Goal: Register for event/course

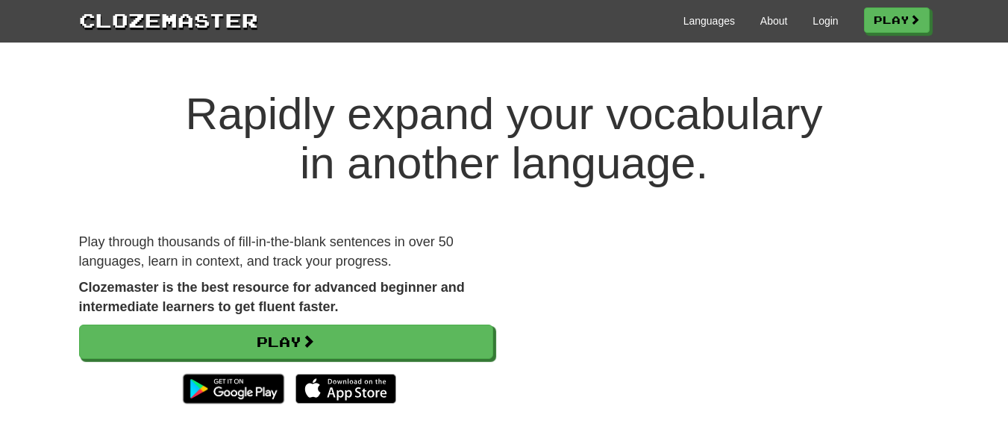
scroll to position [224, 0]
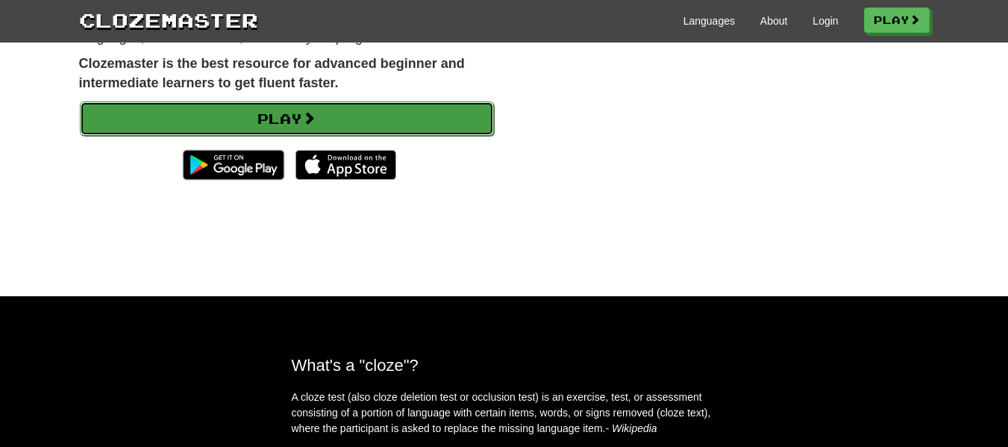
click at [403, 115] on link "Play" at bounding box center [287, 119] width 414 height 34
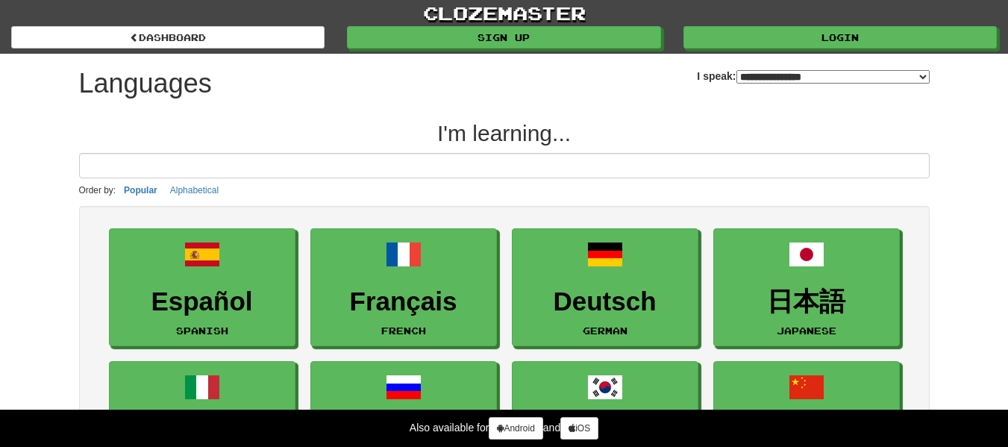
select select "*******"
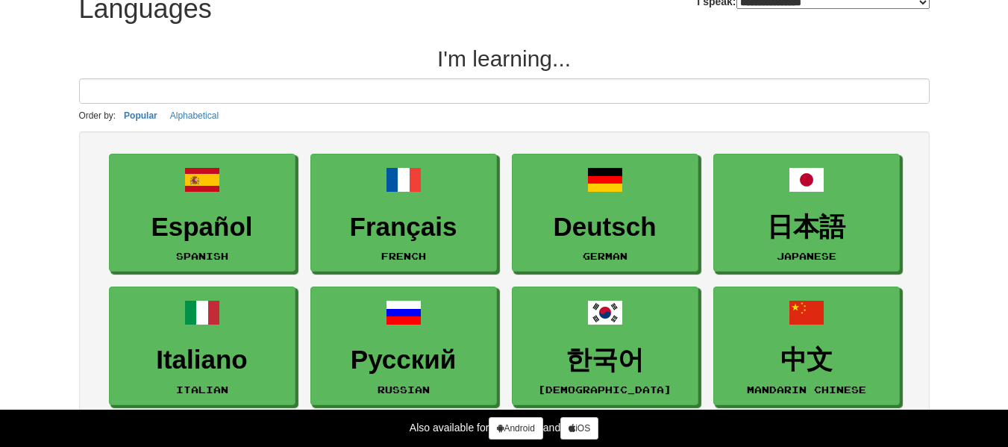
scroll to position [149, 0]
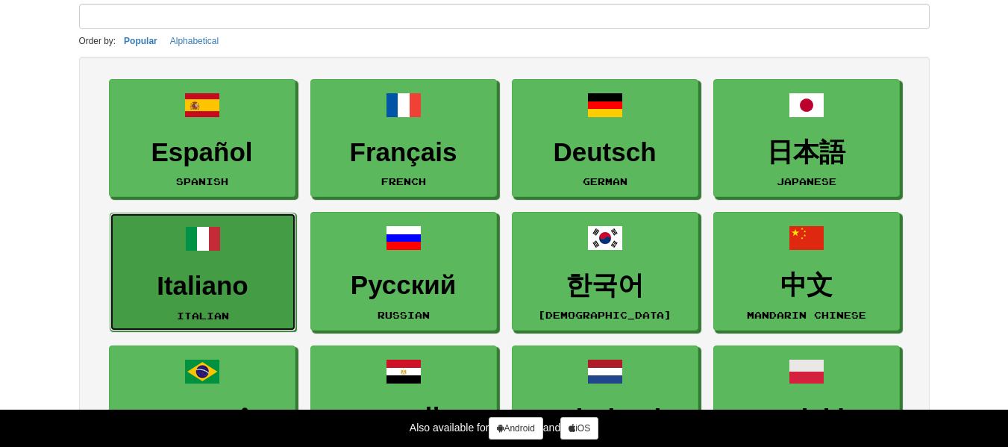
click at [263, 281] on h3 "Italiano" at bounding box center [203, 286] width 170 height 29
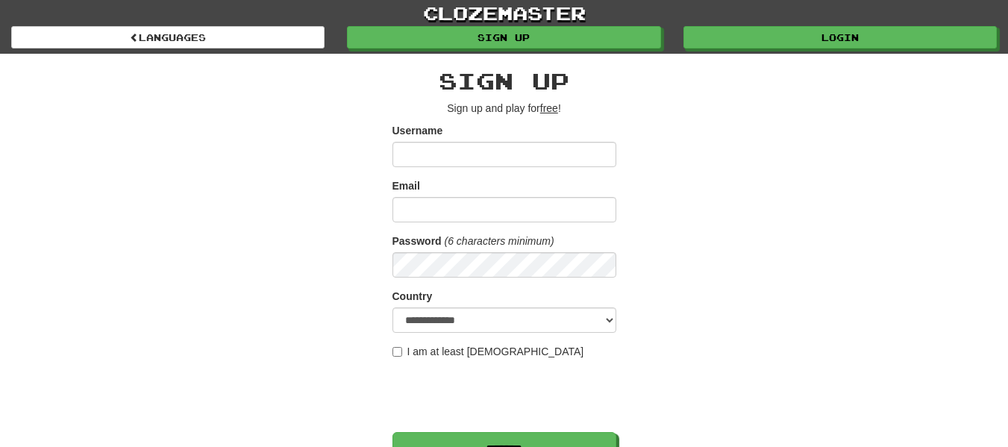
scroll to position [299, 0]
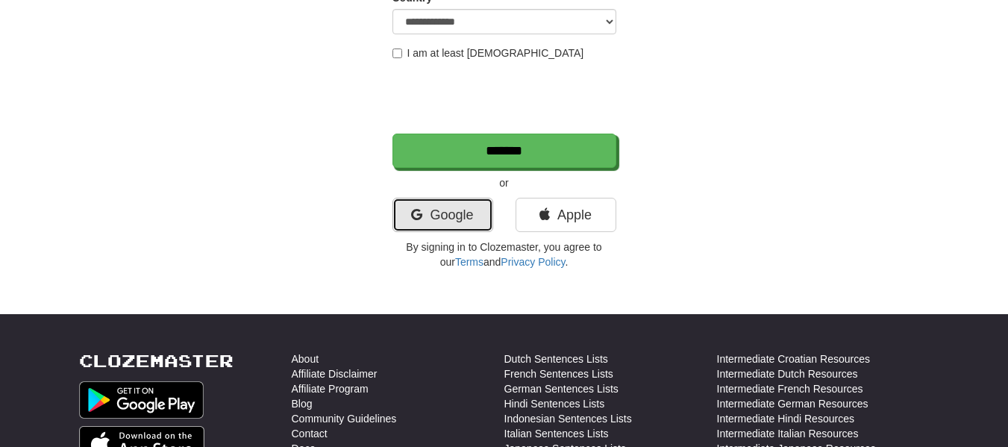
click at [448, 211] on link "Google" at bounding box center [443, 215] width 101 height 34
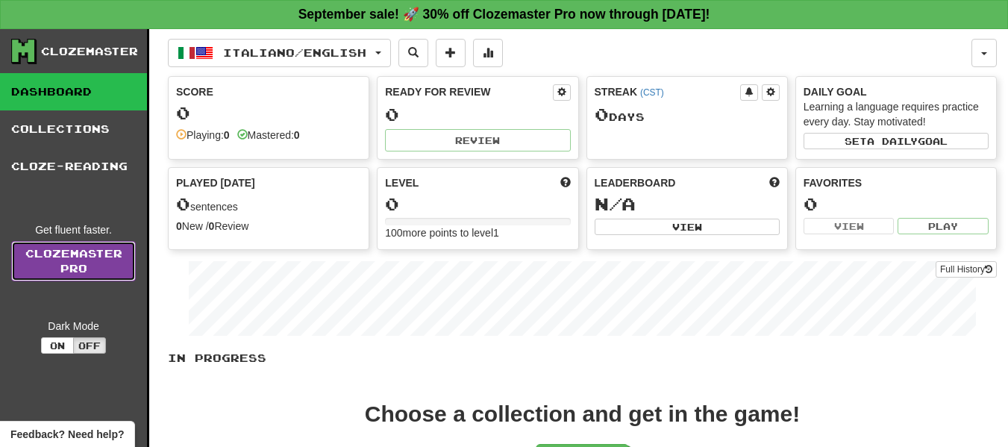
click at [113, 258] on link "Clozemaster Pro" at bounding box center [73, 261] width 125 height 40
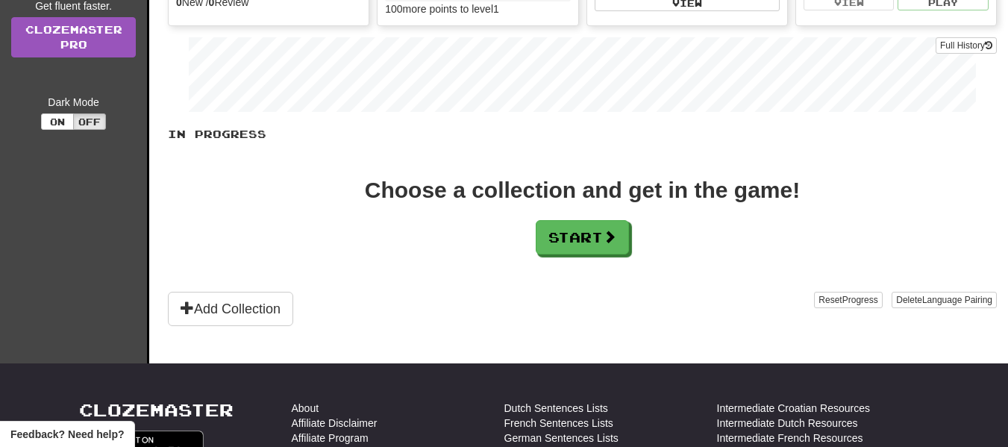
scroll to position [299, 0]
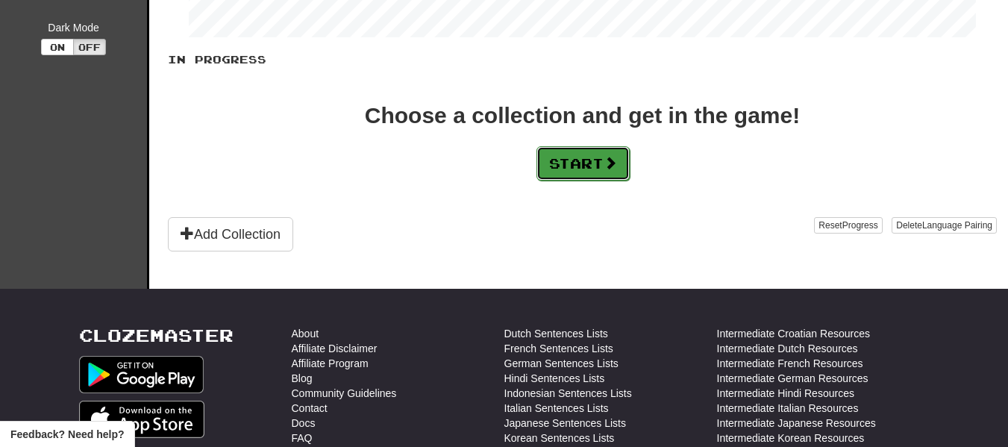
click at [593, 171] on button "Start" at bounding box center [583, 163] width 93 height 34
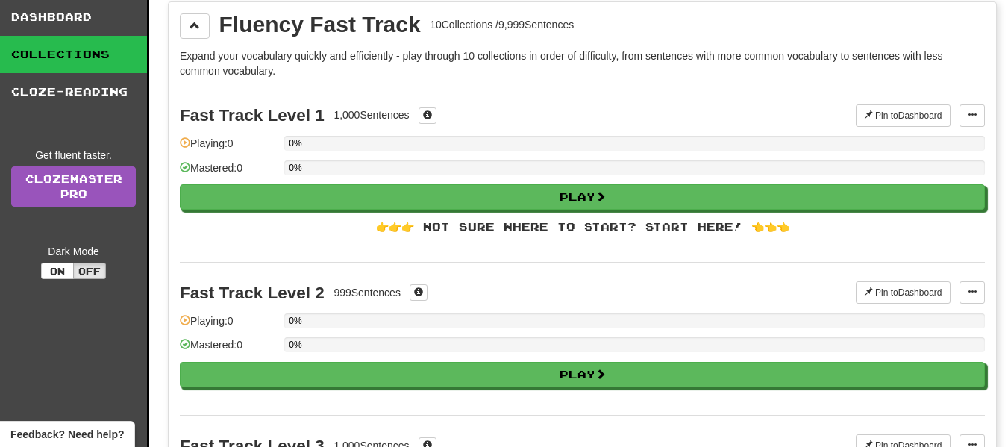
scroll to position [0, 0]
